Goal: Browse casually: Explore the website without a specific task or goal

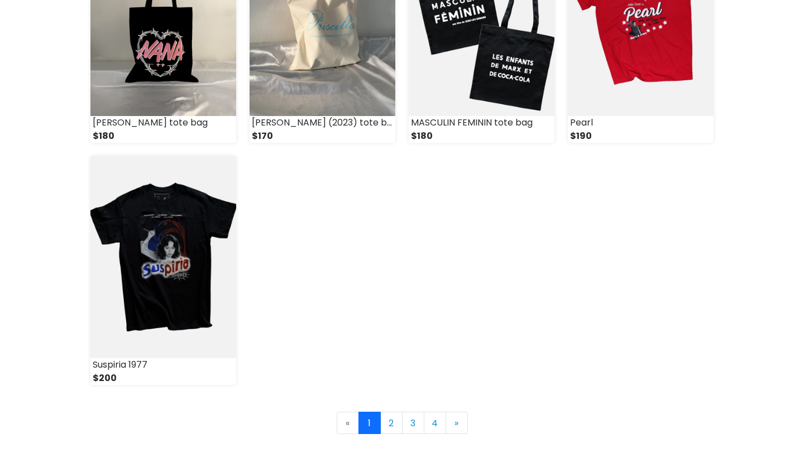
scroll to position [1492, 0]
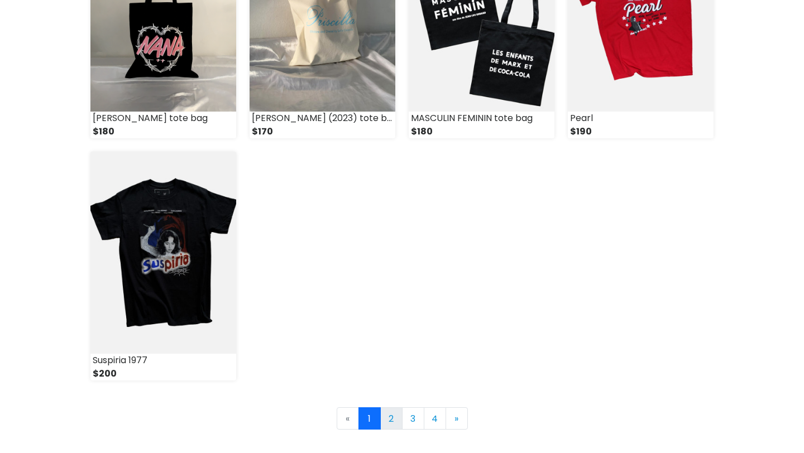
click at [388, 420] on link "2" at bounding box center [391, 419] width 22 height 22
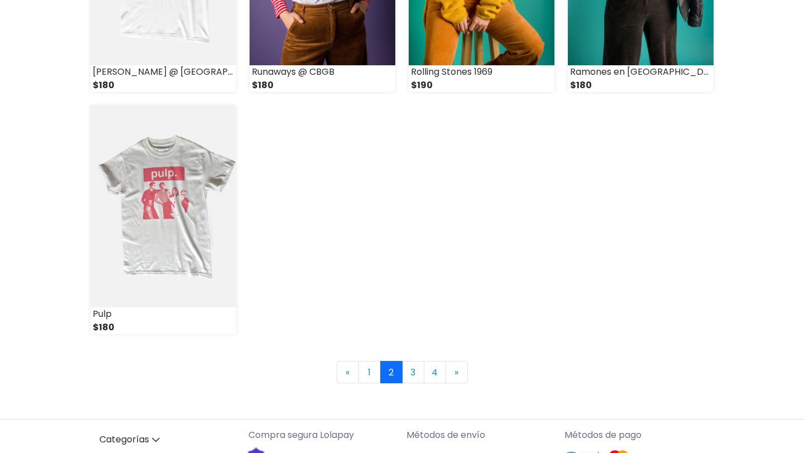
scroll to position [1564, 0]
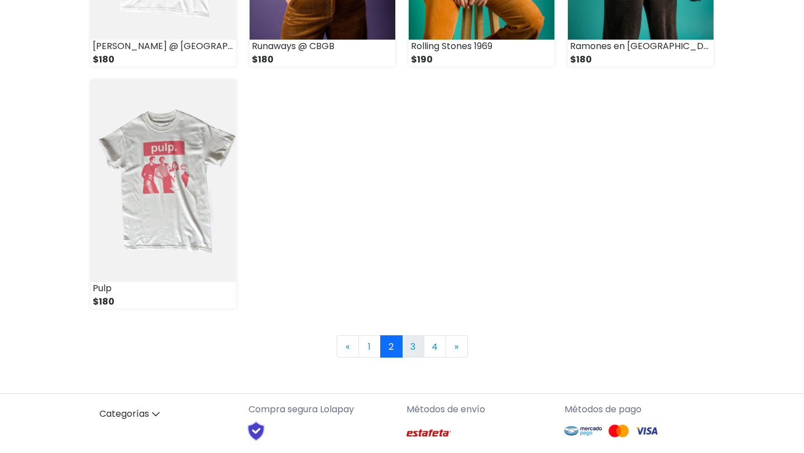
click at [413, 347] on link "3" at bounding box center [413, 347] width 22 height 22
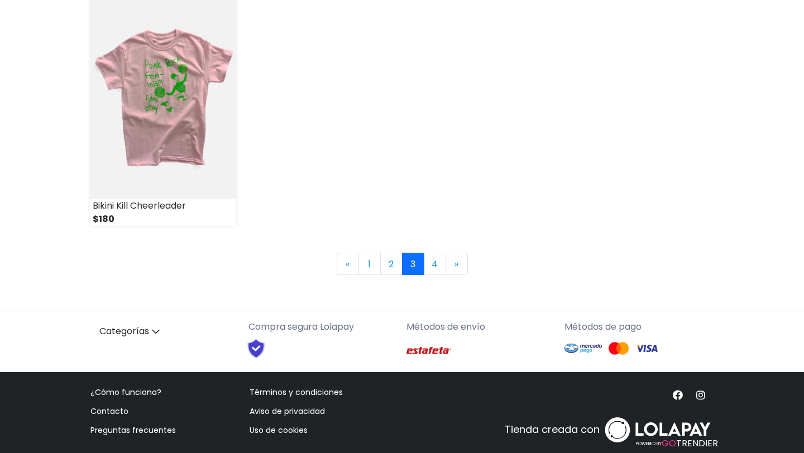
scroll to position [1661, 0]
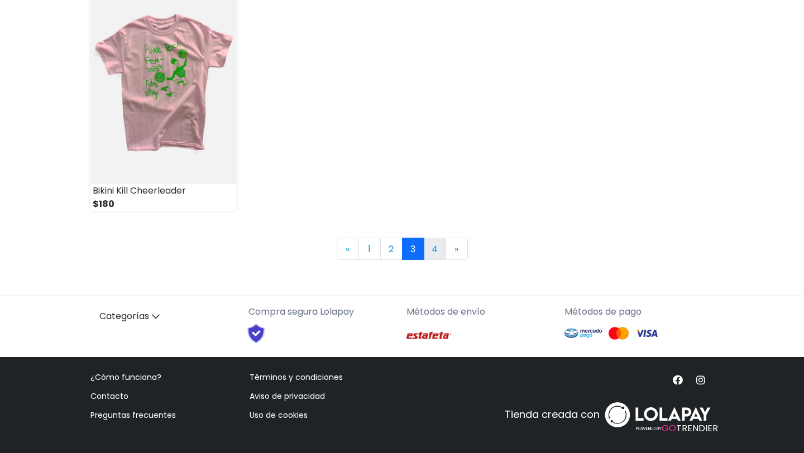
click at [438, 244] on link "4" at bounding box center [435, 249] width 22 height 22
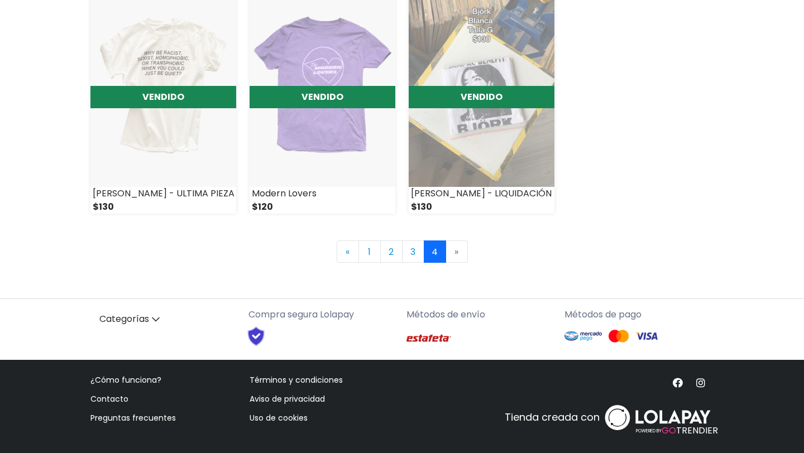
scroll to position [935, 0]
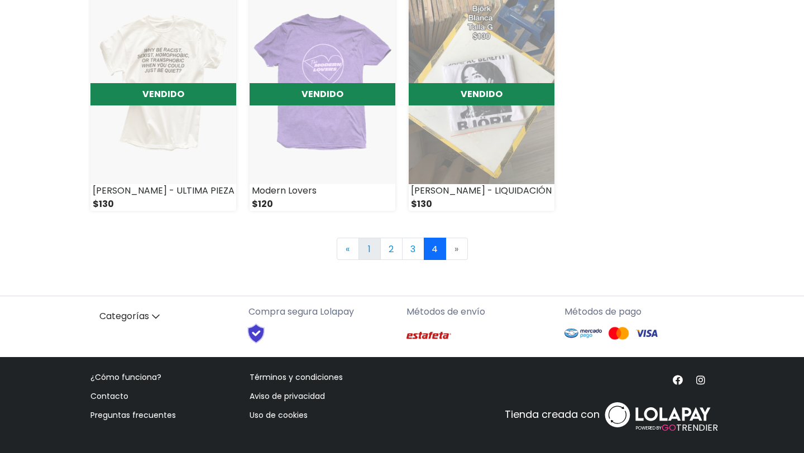
click at [367, 250] on link "1" at bounding box center [369, 249] width 22 height 22
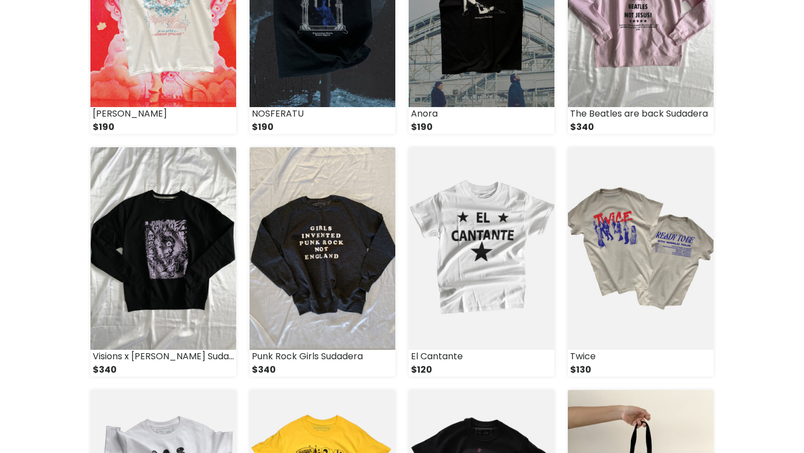
scroll to position [779, 0]
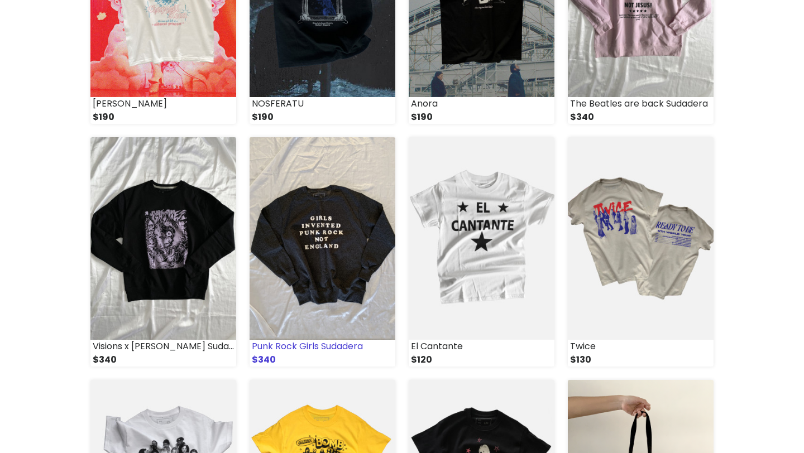
click at [290, 207] on img at bounding box center [323, 238] width 146 height 202
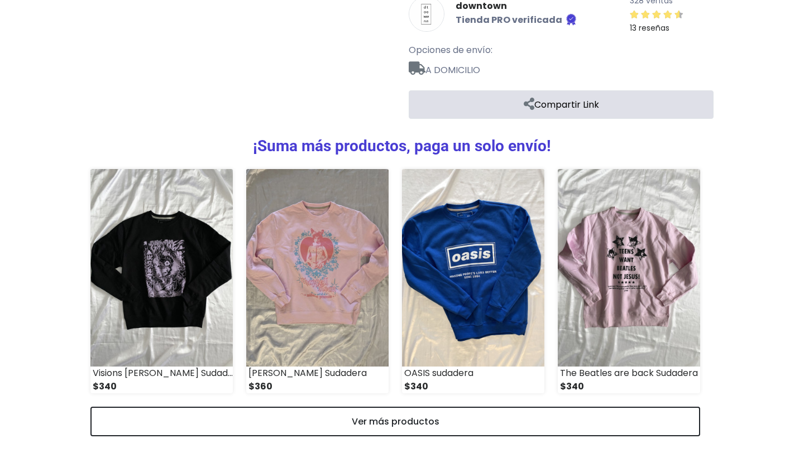
scroll to position [537, 0]
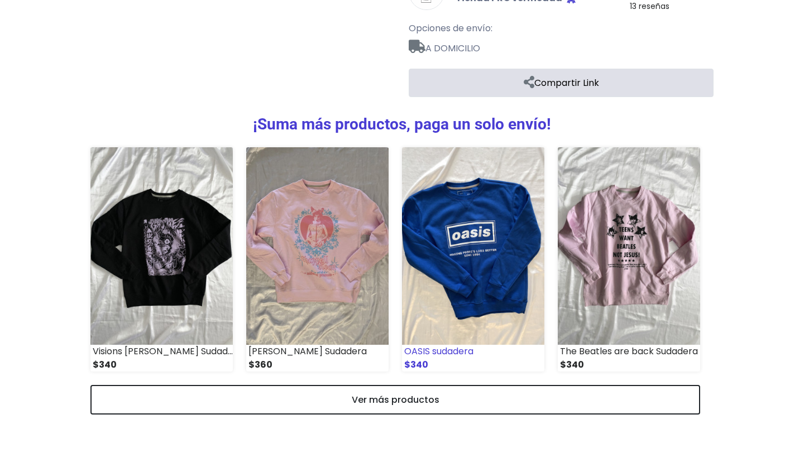
click at [451, 245] on img at bounding box center [473, 246] width 142 height 198
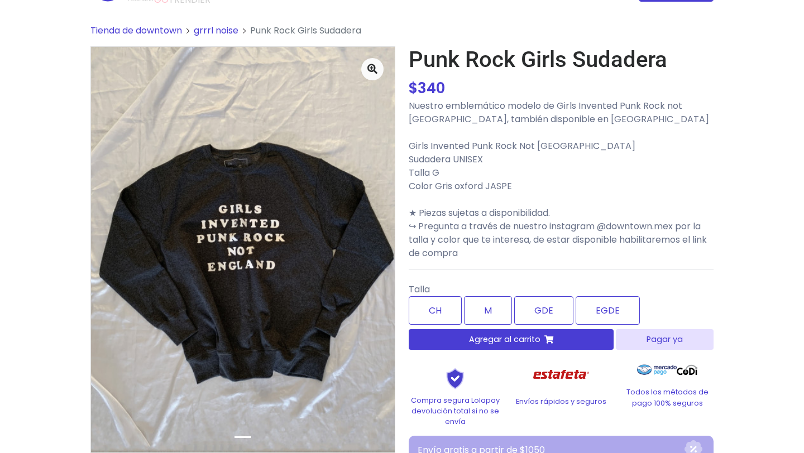
scroll to position [62, 0]
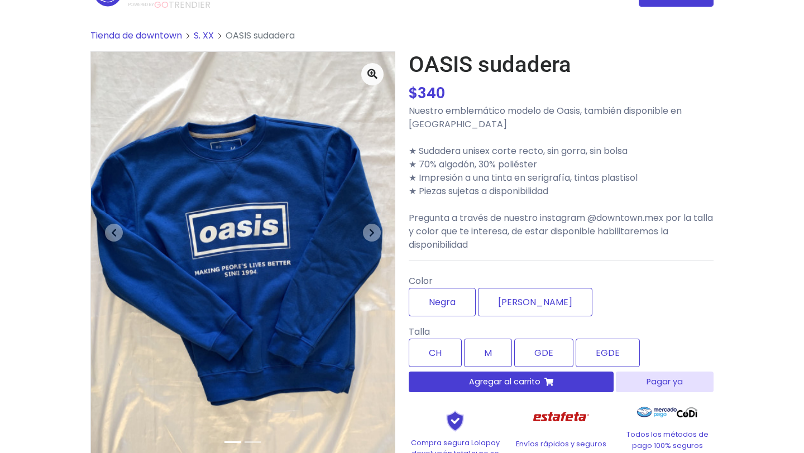
scroll to position [36, 0]
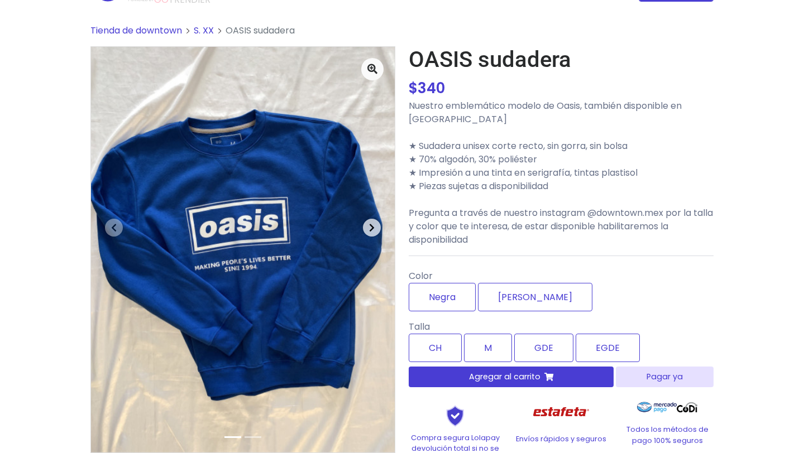
click at [380, 229] on span "button" at bounding box center [372, 228] width 18 height 18
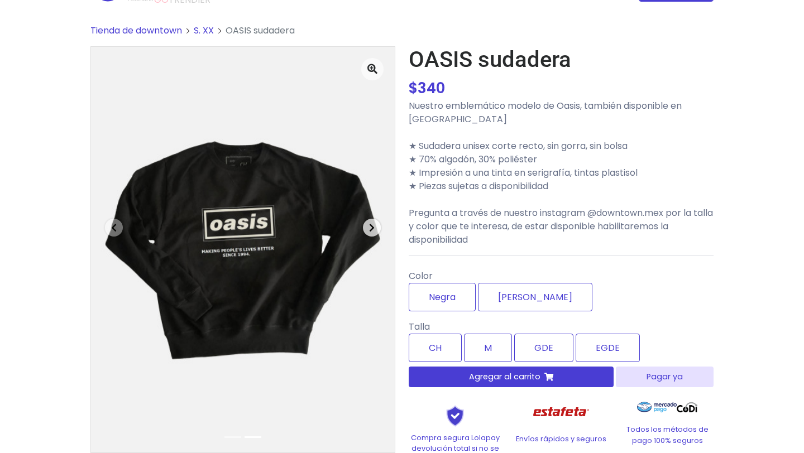
click at [380, 229] on span "button" at bounding box center [372, 228] width 18 height 18
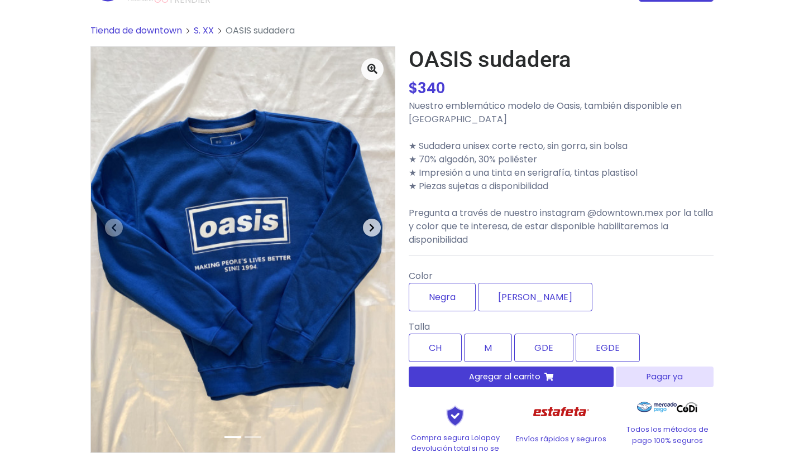
click at [380, 229] on span "button" at bounding box center [372, 228] width 18 height 18
